Goal: Download file/media

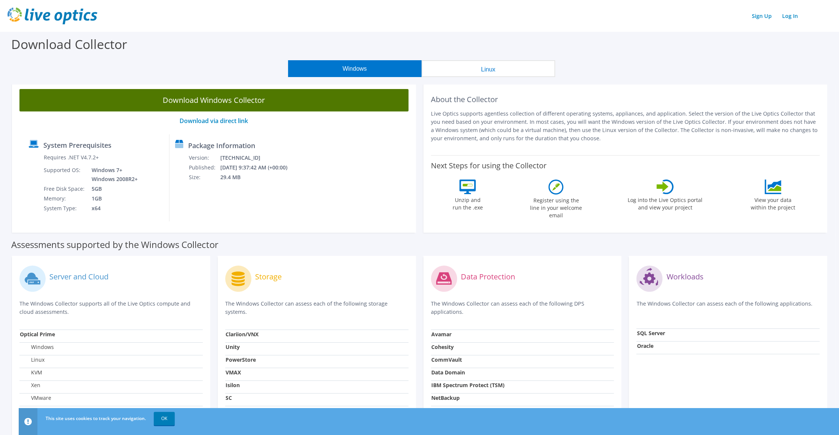
click at [164, 104] on link "Download Windows Collector" at bounding box center [213, 100] width 389 height 22
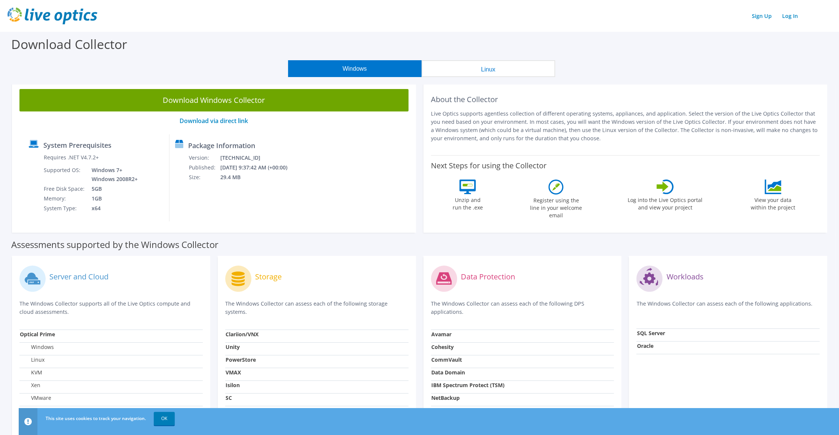
click at [627, 57] on div "Download Collector" at bounding box center [420, 46] width 832 height 28
click at [758, 18] on link "Sign Up" at bounding box center [761, 15] width 27 height 11
click at [793, 15] on link "Log In" at bounding box center [789, 15] width 23 height 11
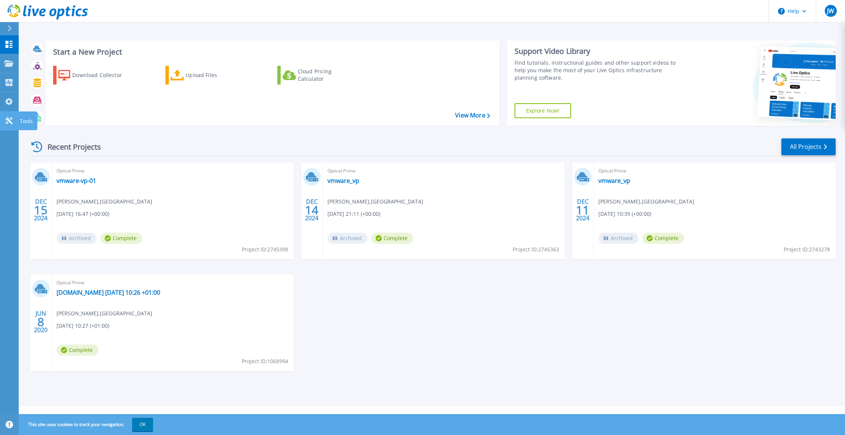
click at [13, 119] on icon at bounding box center [8, 120] width 9 height 7
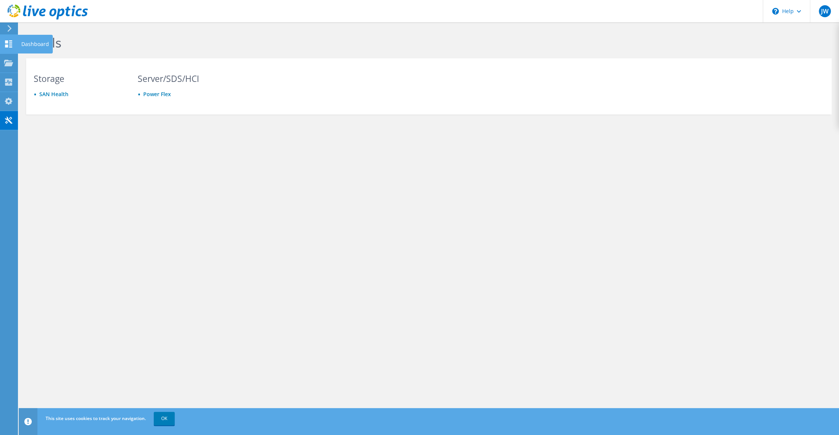
click at [13, 44] on icon at bounding box center [8, 43] width 9 height 7
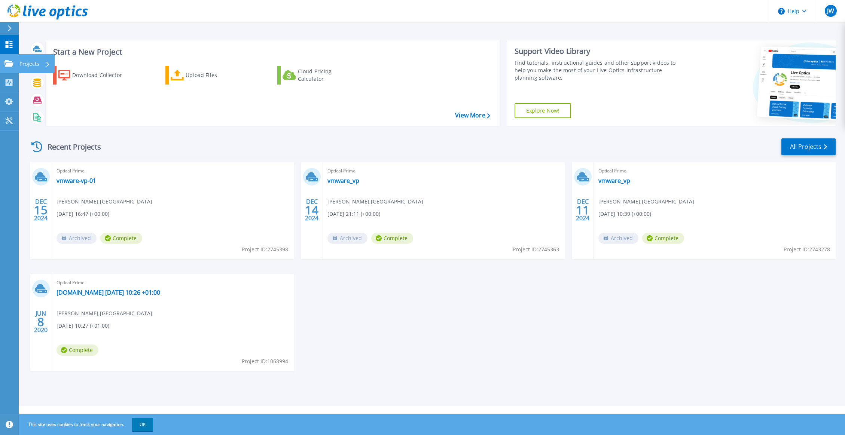
click at [9, 65] on icon at bounding box center [8, 63] width 9 height 6
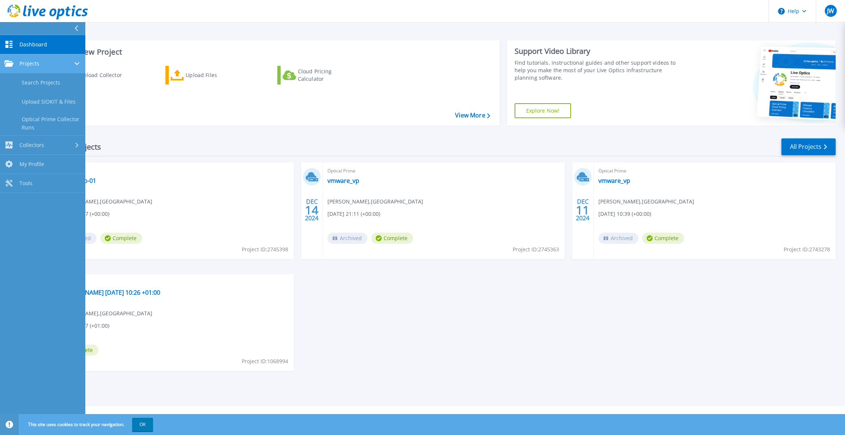
click at [9, 65] on icon at bounding box center [8, 63] width 9 height 6
click at [415, 397] on div "Start a New Project Download Collector Upload Files Cloud Pricing Calculator Vi…" at bounding box center [432, 203] width 826 height 406
